Goal: Feedback & Contribution: Contribute content

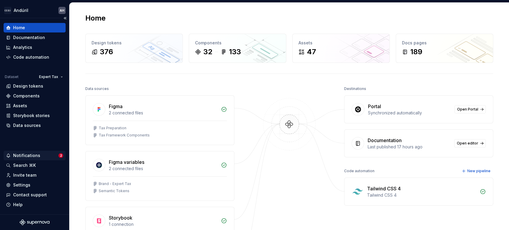
click at [33, 155] on div "Notifications" at bounding box center [26, 156] width 27 height 6
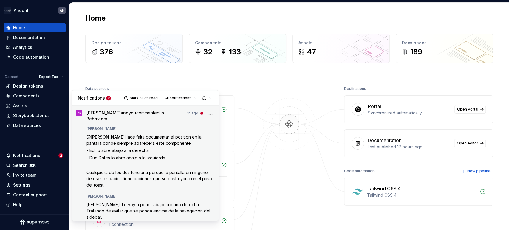
click at [149, 135] on span "Hace falta documentar el position en la pantalla donde siempre aparecerá este c…" at bounding box center [145, 140] width 116 height 11
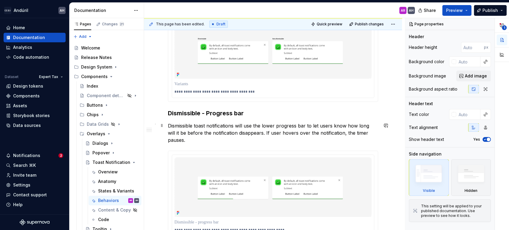
scroll to position [166, 0]
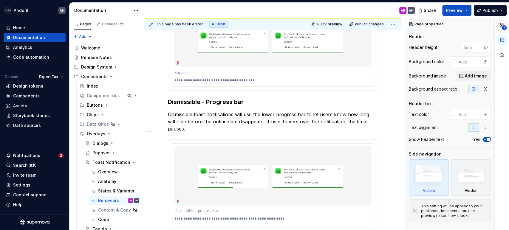
click at [501, 25] on icon "button" at bounding box center [502, 25] width 5 height 5
type textarea "*"
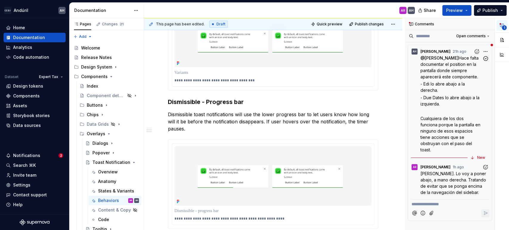
click at [459, 71] on span "Hace falta documentar el position en la pantalla donde siempre aparecerá este c…" at bounding box center [450, 67] width 59 height 24
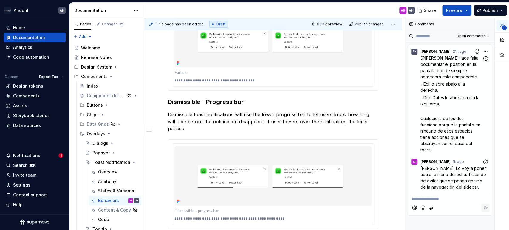
click at [453, 75] on span "Hace falta documentar el position en la pantalla donde siempre aparecerá este c…" at bounding box center [450, 67] width 59 height 24
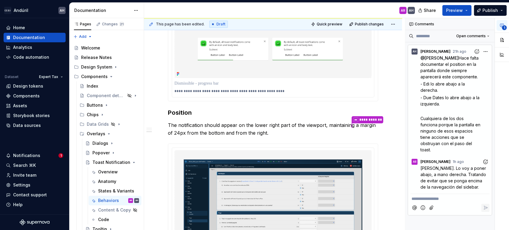
scroll to position [298, 0]
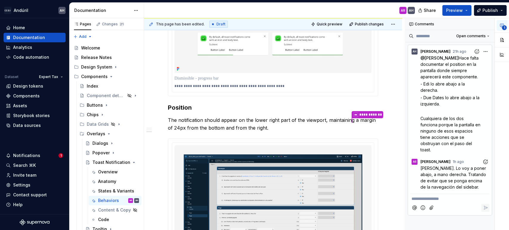
click at [442, 176] on span "[PERSON_NAME]. Lo voy a poner abajo, a mano derecha. Tratando de evitar que se …" at bounding box center [454, 178] width 67 height 24
click at [453, 195] on div "**********" at bounding box center [449, 198] width 79 height 8
click at [424, 208] on icon "Add emoji" at bounding box center [423, 208] width 6 height 6
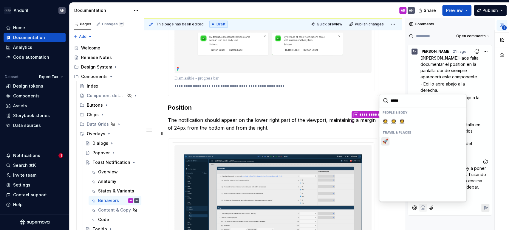
click at [386, 143] on span "🚀" at bounding box center [385, 141] width 5 height 6
type input "*****"
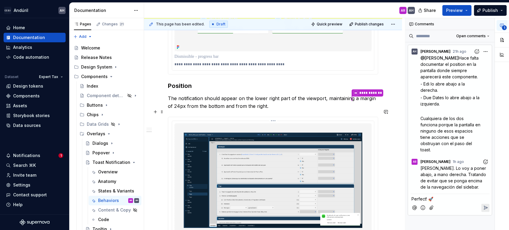
scroll to position [331, 0]
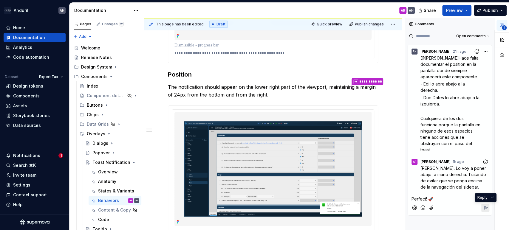
click at [483, 207] on icon "Reply" at bounding box center [486, 208] width 6 height 6
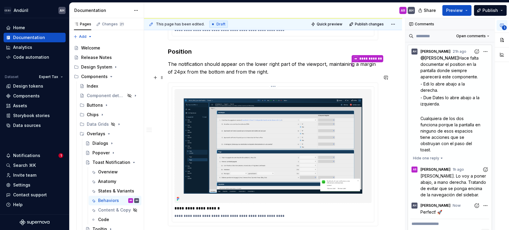
scroll to position [432, 0]
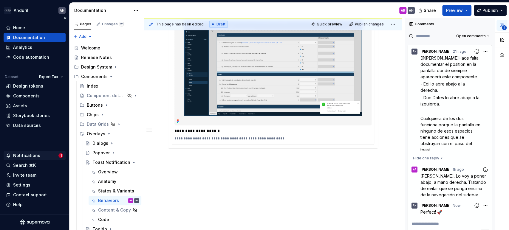
click at [39, 156] on div "Notifications" at bounding box center [32, 156] width 52 height 6
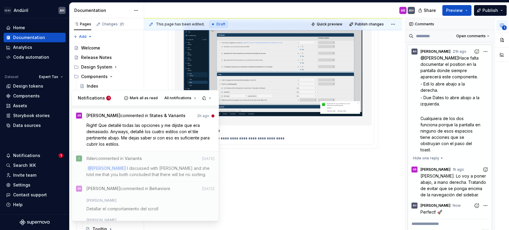
scroll to position [132, 0]
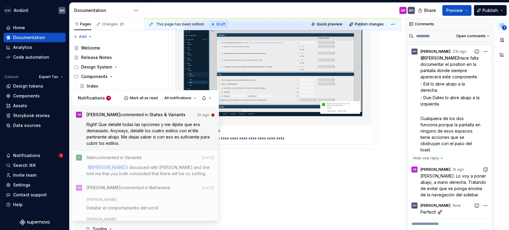
click at [145, 134] on p "Right! Que detallé todas las opciones y me dijiste que era demasiado. Anyways, …" at bounding box center [151, 133] width 128 height 25
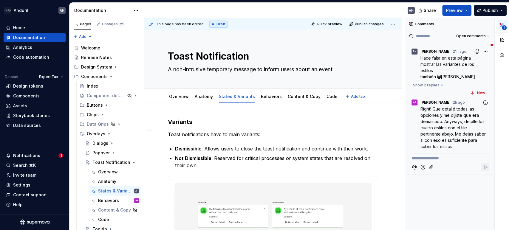
type textarea "*"
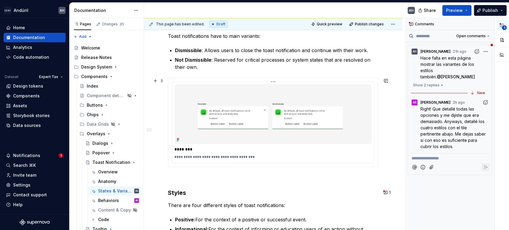
scroll to position [99, 0]
click at [388, 191] on button "1" at bounding box center [388, 192] width 12 height 8
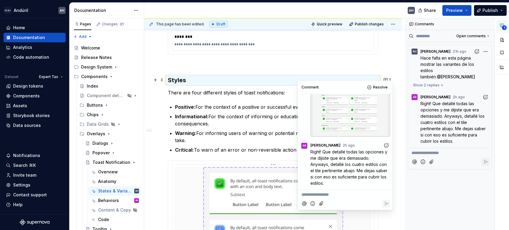
scroll to position [189, 0]
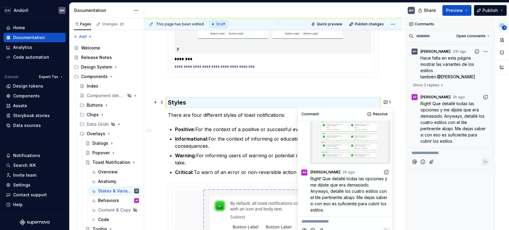
click at [383, 172] on icon "Add reaction" at bounding box center [386, 172] width 6 height 6
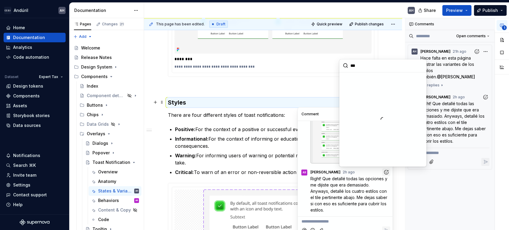
type input "****"
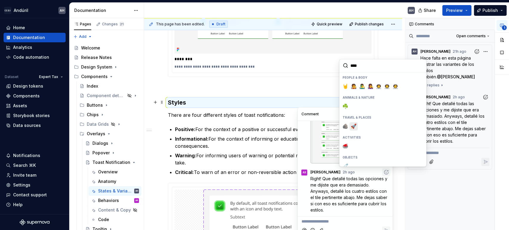
click at [354, 126] on span "🚀" at bounding box center [353, 126] width 5 height 6
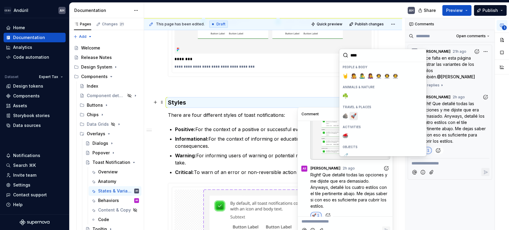
scroll to position [212, 0]
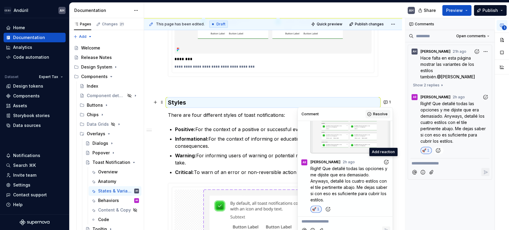
click at [375, 114] on span "Resolve" at bounding box center [380, 114] width 15 height 5
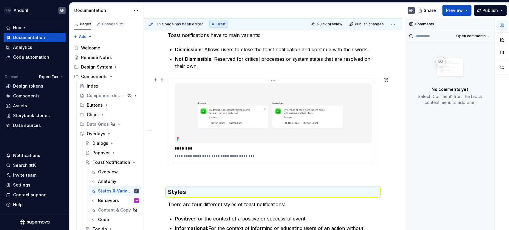
scroll to position [132, 0]
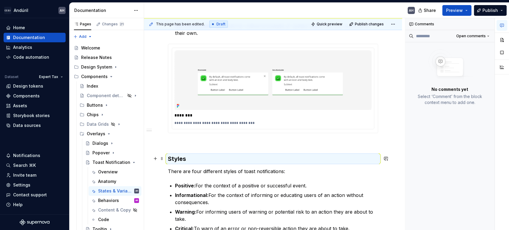
click at [330, 161] on h3 "Styles" at bounding box center [273, 159] width 210 height 8
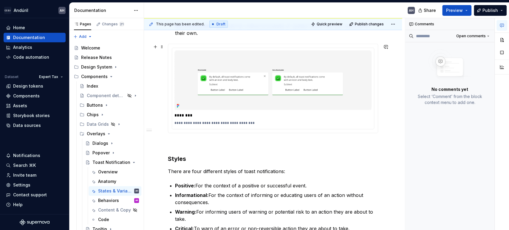
scroll to position [0, 0]
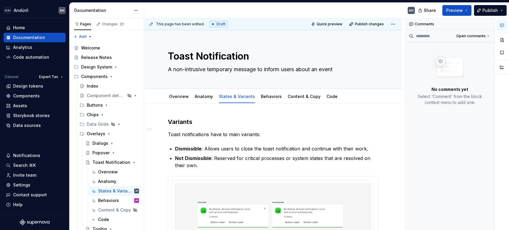
click at [501, 27] on icon "button" at bounding box center [502, 25] width 5 height 5
click at [200, 100] on div "Anatomy" at bounding box center [204, 96] width 18 height 7
click at [206, 96] on link "Anatomy" at bounding box center [204, 96] width 18 height 5
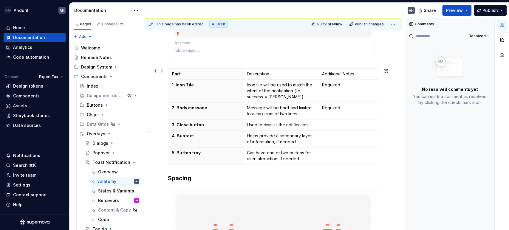
scroll to position [199, 0]
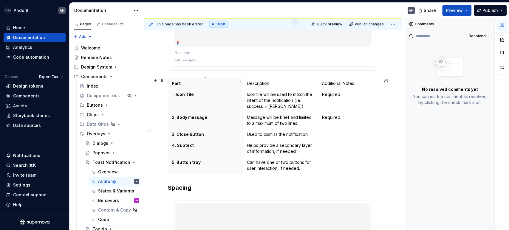
click at [215, 84] on p "Part" at bounding box center [206, 84] width 68 height 6
click at [504, 28] on button "button" at bounding box center [502, 25] width 11 height 11
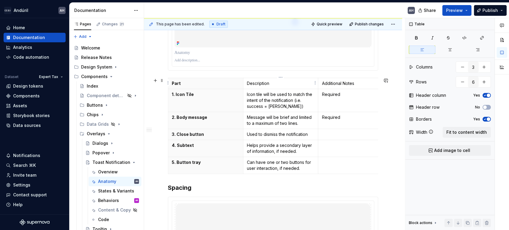
click at [309, 83] on p "Description" at bounding box center [281, 84] width 68 height 6
click at [487, 107] on icon "button" at bounding box center [485, 108] width 5 height 4
click at [297, 129] on td "Used to dismiss the notification" at bounding box center [280, 134] width 75 height 11
click at [352, 105] on td "Required" at bounding box center [355, 100] width 75 height 23
click at [350, 120] on td "Required" at bounding box center [355, 120] width 75 height 17
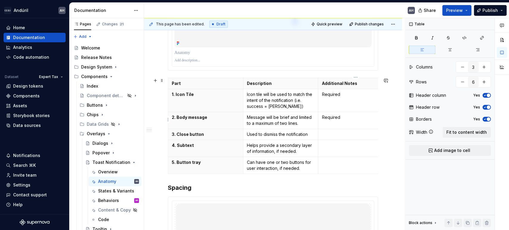
click at [343, 120] on td "Required" at bounding box center [355, 120] width 75 height 17
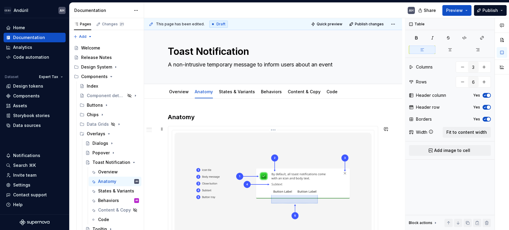
scroll to position [0, 0]
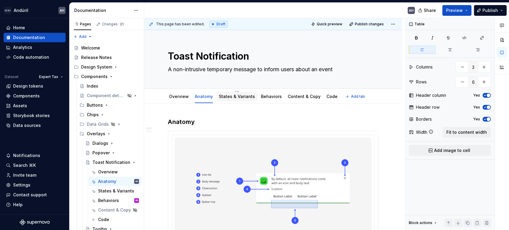
click at [237, 96] on link "States & Variants" at bounding box center [237, 96] width 36 height 5
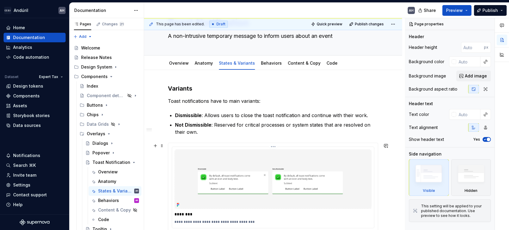
scroll to position [33, 0]
type textarea "*"
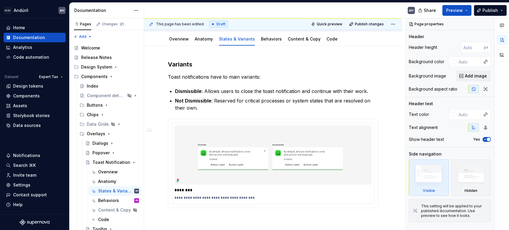
scroll to position [0, 0]
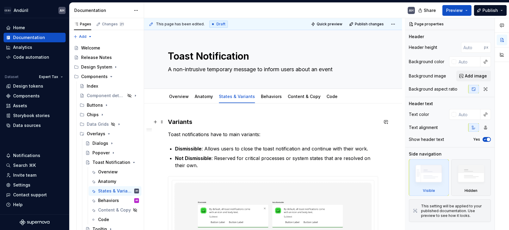
click at [235, 122] on h3 "Variants" at bounding box center [273, 122] width 210 height 8
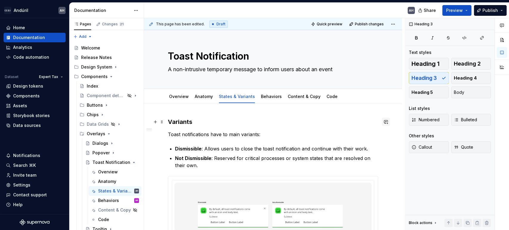
click at [387, 123] on button "button" at bounding box center [386, 122] width 8 height 8
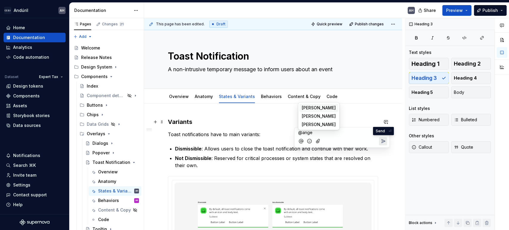
type textarea "*"
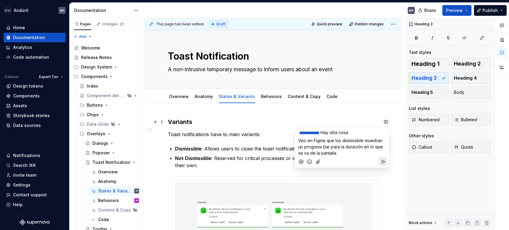
click at [336, 145] on span "Veo en Figma que los dismissible muestran un progress bar para la duración en l…" at bounding box center [341, 147] width 86 height 18
click at [380, 152] on p "Veo en Figma que los dismissible muestran un progress bar — entiendo que por la…" at bounding box center [342, 146] width 88 height 19
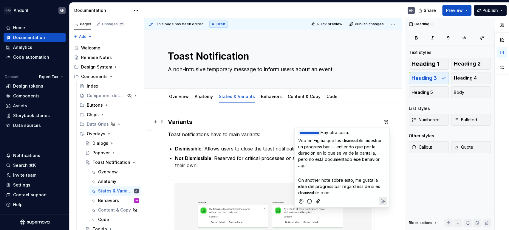
click at [313, 180] on span "On another note sobre esto, me gusta la idea del progress bar regardless de si …" at bounding box center [339, 186] width 83 height 18
click at [352, 180] on span "On another note sobre esto, me gusta la idea de que el progress bar regardless …" at bounding box center [341, 186] width 86 height 18
click at [368, 189] on p "On another note sobre esto, me gusta la idea de que el progress bar esté presen…" at bounding box center [342, 186] width 88 height 19
click at [331, 187] on span "On another note sobre esto, me gusta la idea de que el progress bar esté presen…" at bounding box center [341, 189] width 86 height 24
click at [353, 177] on span "On another note sobre esto, me gusta la idea de que el progress bar esté presen…" at bounding box center [341, 189] width 86 height 24
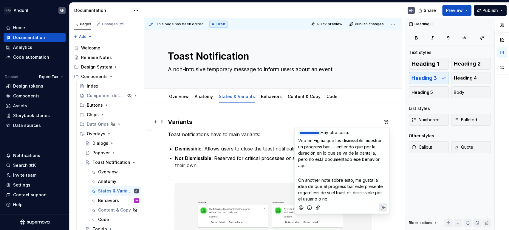
click at [342, 189] on p "On another note sobre esto, me gusta la idea de que el progress bar esté presen…" at bounding box center [342, 189] width 88 height 25
click at [299, 177] on span "On another note sobre esto, me gusta la idea de que el progress bar esté presen…" at bounding box center [341, 189] width 86 height 24
click at [308, 205] on icon "Add emoji" at bounding box center [310, 208] width 6 height 6
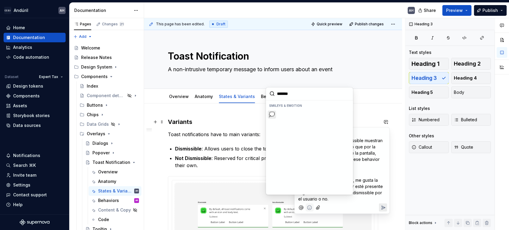
click at [273, 114] on span "💭" at bounding box center [272, 115] width 5 height 6
type input "*******"
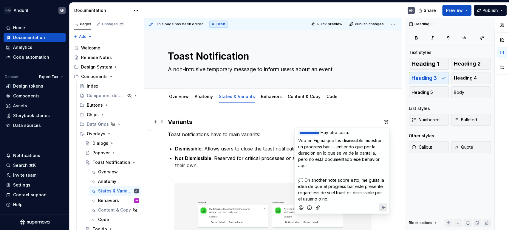
click at [364, 133] on p "**********" at bounding box center [342, 132] width 88 height 7
click at [329, 141] on span "Veo en Figma que los dismissible muestran un progress bar — entiendo que por la…" at bounding box center [341, 153] width 86 height 30
click at [382, 158] on p "Veo en Figma un frame sobre el progress bar en los dismissible — entiendo que p…" at bounding box center [342, 152] width 88 height 31
click at [351, 170] on p "﻿" at bounding box center [342, 173] width 88 height 6
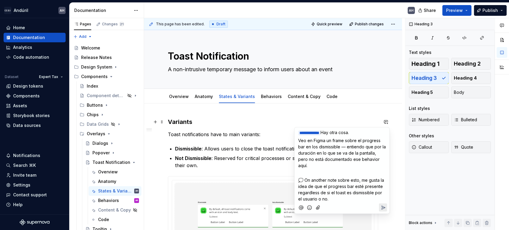
click at [319, 142] on span "Veo en Figma un frame sobre el progress bar en los dismissible — entiendo que p…" at bounding box center [342, 153] width 89 height 30
click at [329, 150] on span "un frame sobre el progress bar en los dismissible — entiendo que por la duració…" at bounding box center [342, 153] width 89 height 30
click at [382, 205] on icon "Send" at bounding box center [383, 208] width 6 height 6
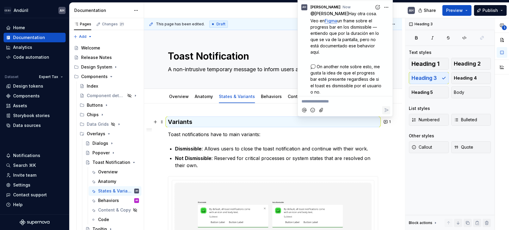
scroll to position [2, 0]
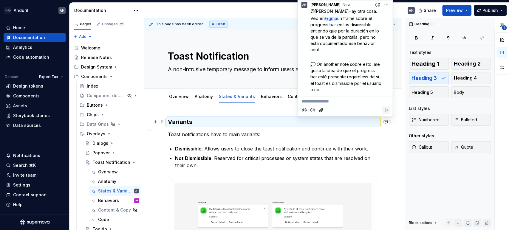
click at [311, 145] on p "Dismissible : Allows users to close the toast notification and continue with th…" at bounding box center [276, 148] width 203 height 7
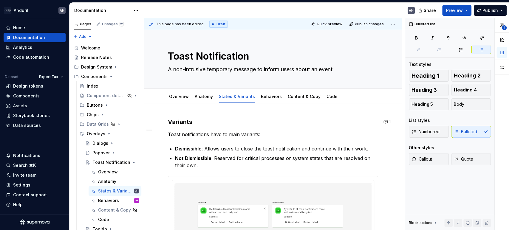
type textarea "*"
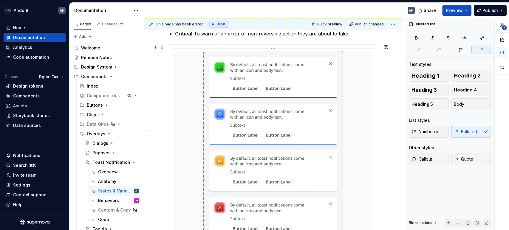
scroll to position [317, 0]
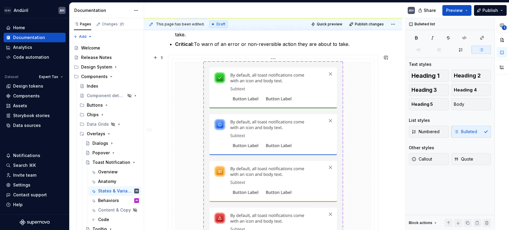
click at [272, 98] on img at bounding box center [273, 157] width 140 height 193
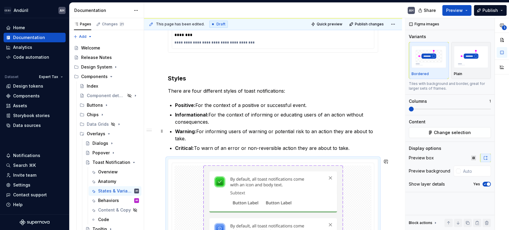
scroll to position [0, 0]
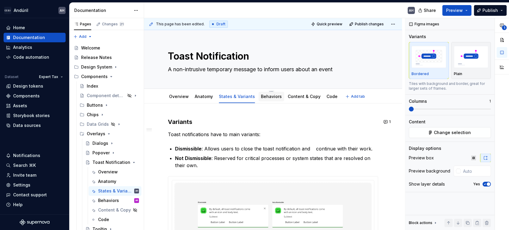
click at [268, 98] on link "Behaviors" at bounding box center [271, 96] width 21 height 5
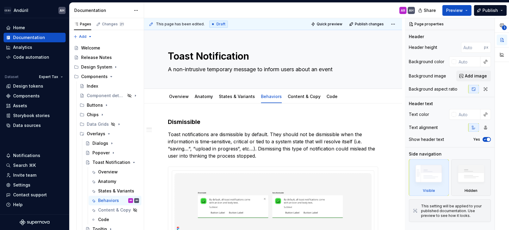
click at [328, 23] on span "Quick preview" at bounding box center [330, 24] width 26 height 5
click at [229, 148] on p "Toast notifications are dismissible by default. They should not be dismissible …" at bounding box center [273, 145] width 210 height 29
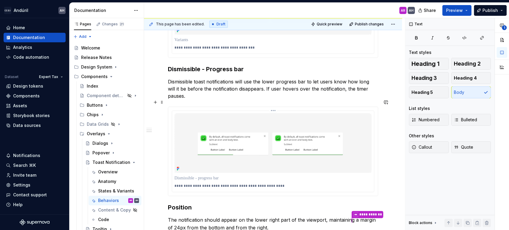
scroll to position [199, 0]
click at [252, 67] on h3 "Dismissible - Progress bar" at bounding box center [273, 69] width 210 height 8
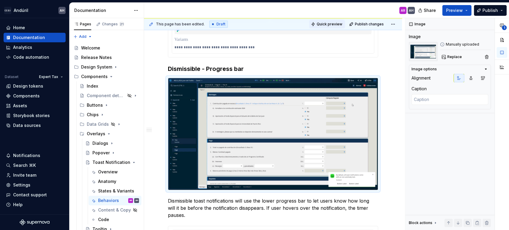
click at [329, 24] on span "Quick preview" at bounding box center [330, 24] width 26 height 5
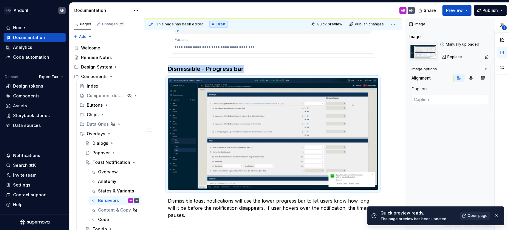
click at [469, 217] on span "Open page" at bounding box center [478, 216] width 20 height 5
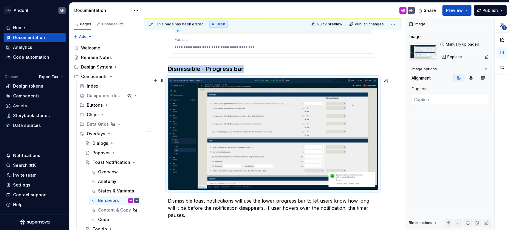
click at [240, 123] on img at bounding box center [273, 134] width 210 height 112
click at [346, 110] on img at bounding box center [273, 134] width 210 height 112
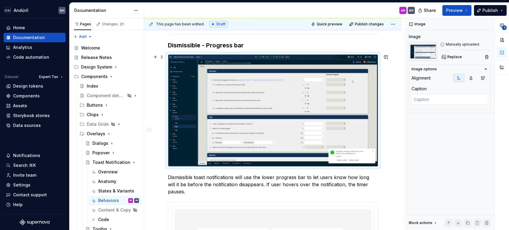
scroll to position [232, 0]
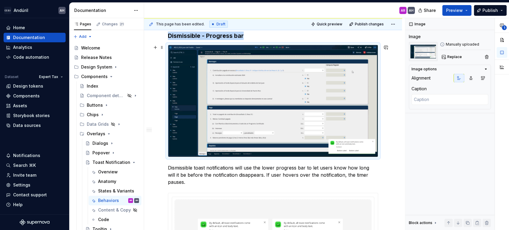
click at [279, 90] on img at bounding box center [273, 101] width 210 height 112
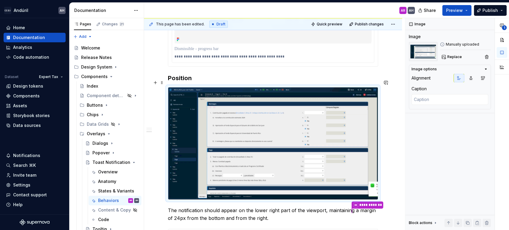
scroll to position [331, 0]
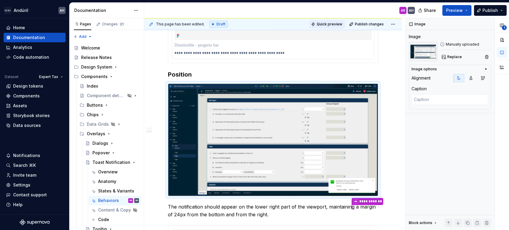
click at [333, 24] on span "Quick preview" at bounding box center [330, 24] width 26 height 5
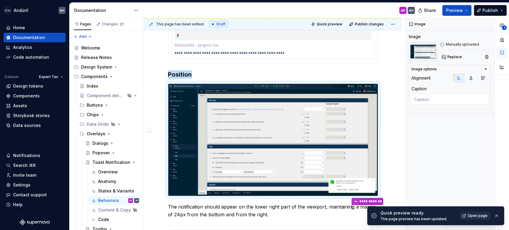
click at [467, 217] on link "Open page" at bounding box center [475, 216] width 30 height 8
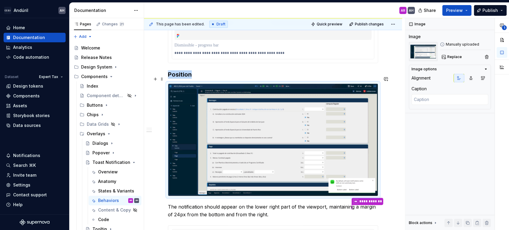
type textarea "*"
click at [229, 104] on img at bounding box center [273, 140] width 210 height 112
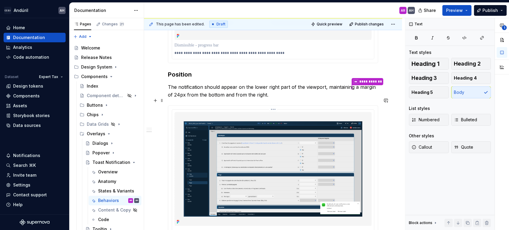
click at [232, 154] on img at bounding box center [272, 169] width 197 height 114
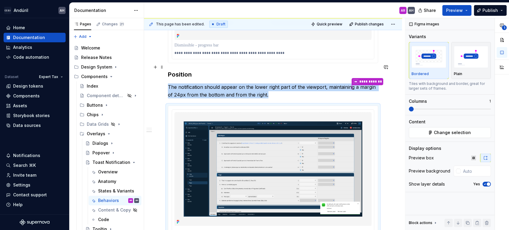
click at [199, 70] on h3 "Position" at bounding box center [273, 74] width 210 height 8
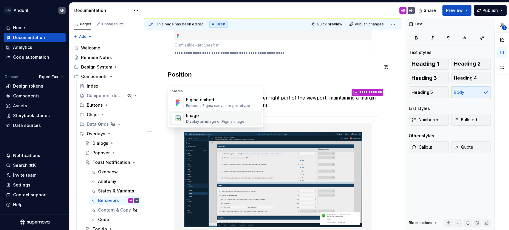
click at [218, 120] on div "Display an image or Figma image" at bounding box center [215, 121] width 58 height 5
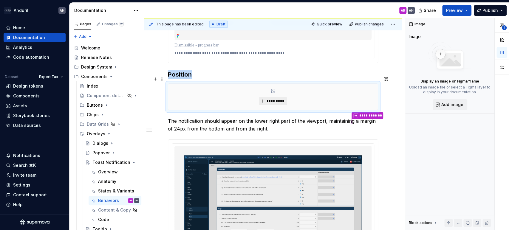
click at [271, 99] on span "*********" at bounding box center [275, 101] width 18 height 5
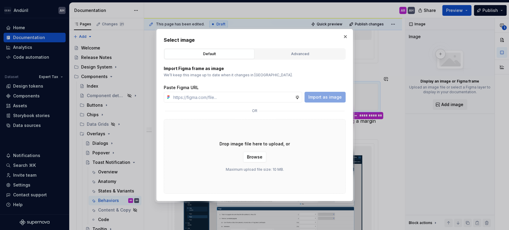
type textarea "*"
type input "[URL][DOMAIN_NAME]"
type textarea "*"
type input "[URL][DOMAIN_NAME]"
click at [328, 101] on button "Import as image" at bounding box center [325, 97] width 41 height 11
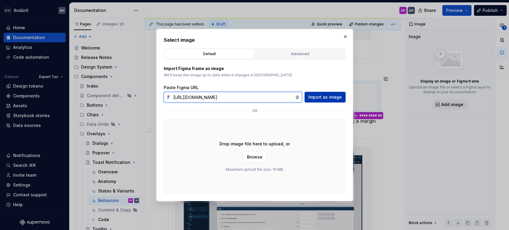
scroll to position [0, 367]
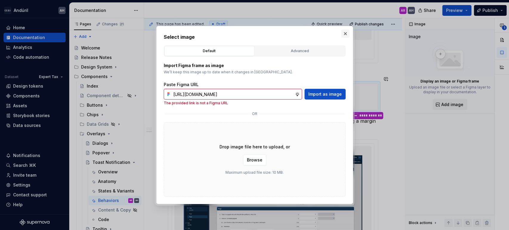
click at [344, 34] on button "button" at bounding box center [345, 34] width 8 height 8
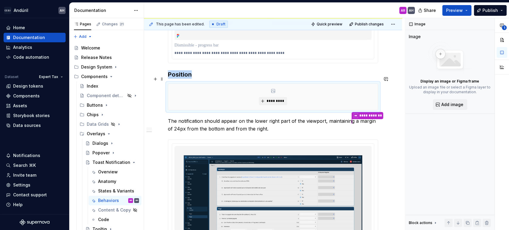
click at [284, 88] on div "*********" at bounding box center [273, 97] width 210 height 26
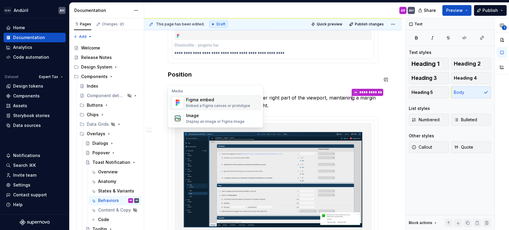
click at [195, 102] on div "Figma embed" at bounding box center [218, 100] width 64 height 6
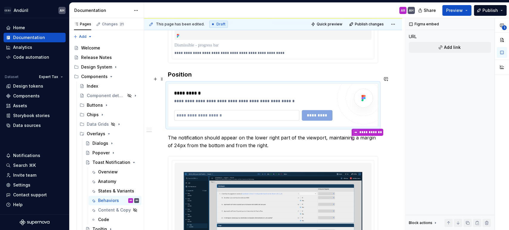
click at [212, 110] on input "text" at bounding box center [236, 115] width 125 height 11
paste input "**********"
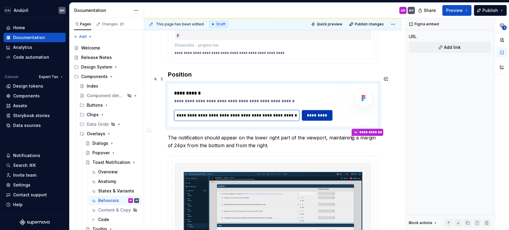
scroll to position [0, 367]
type input "**********"
click at [326, 112] on span "*********" at bounding box center [317, 115] width 23 height 6
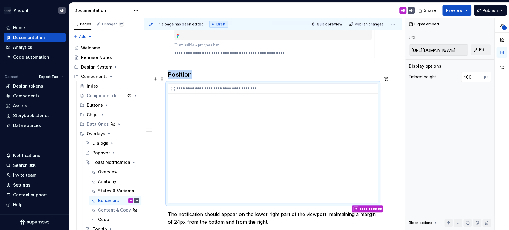
click at [285, 131] on div "**********" at bounding box center [273, 143] width 210 height 119
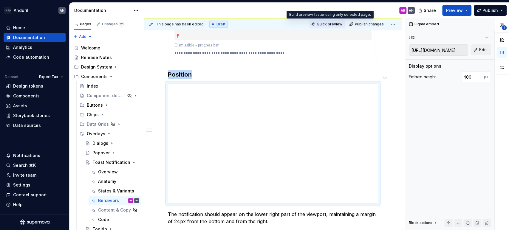
click at [317, 22] on button "Quick preview" at bounding box center [327, 24] width 36 height 8
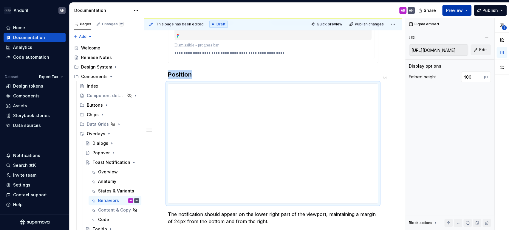
click at [463, 12] on span "Preview" at bounding box center [454, 10] width 17 height 6
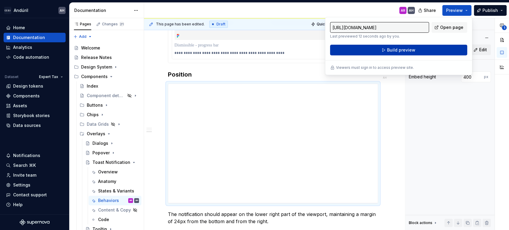
click at [382, 50] on button "Build preview" at bounding box center [398, 50] width 137 height 11
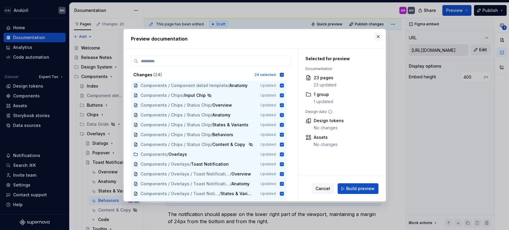
click at [377, 37] on button "button" at bounding box center [378, 37] width 8 height 8
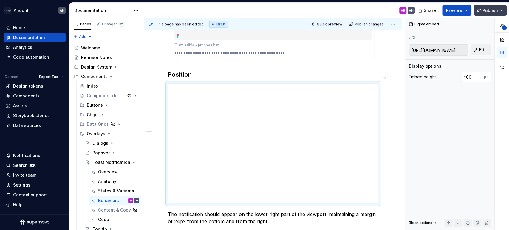
click at [501, 11] on button "Publish" at bounding box center [490, 10] width 33 height 11
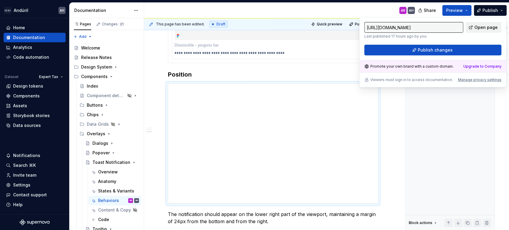
click at [480, 26] on span "Open page" at bounding box center [485, 27] width 23 height 6
click at [254, 116] on div "**********" at bounding box center [273, 143] width 210 height 119
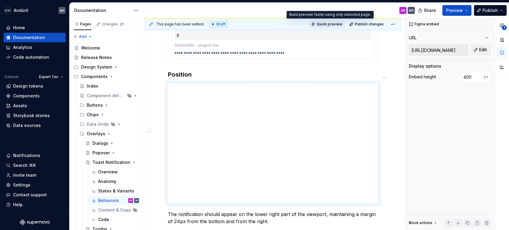
click at [323, 23] on span "Quick preview" at bounding box center [330, 24] width 26 height 5
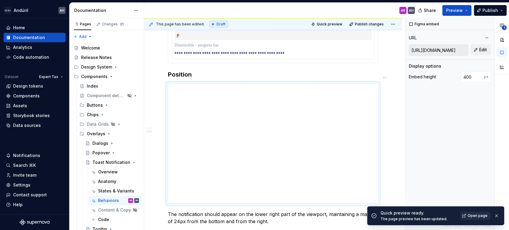
click at [473, 216] on span "Open page" at bounding box center [478, 216] width 20 height 5
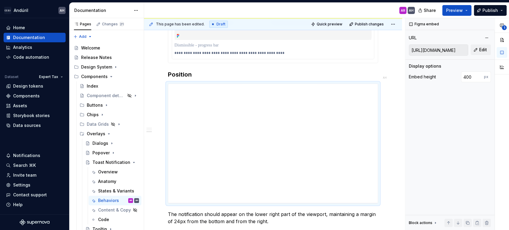
type textarea "*"
